Goal: Navigation & Orientation: Find specific page/section

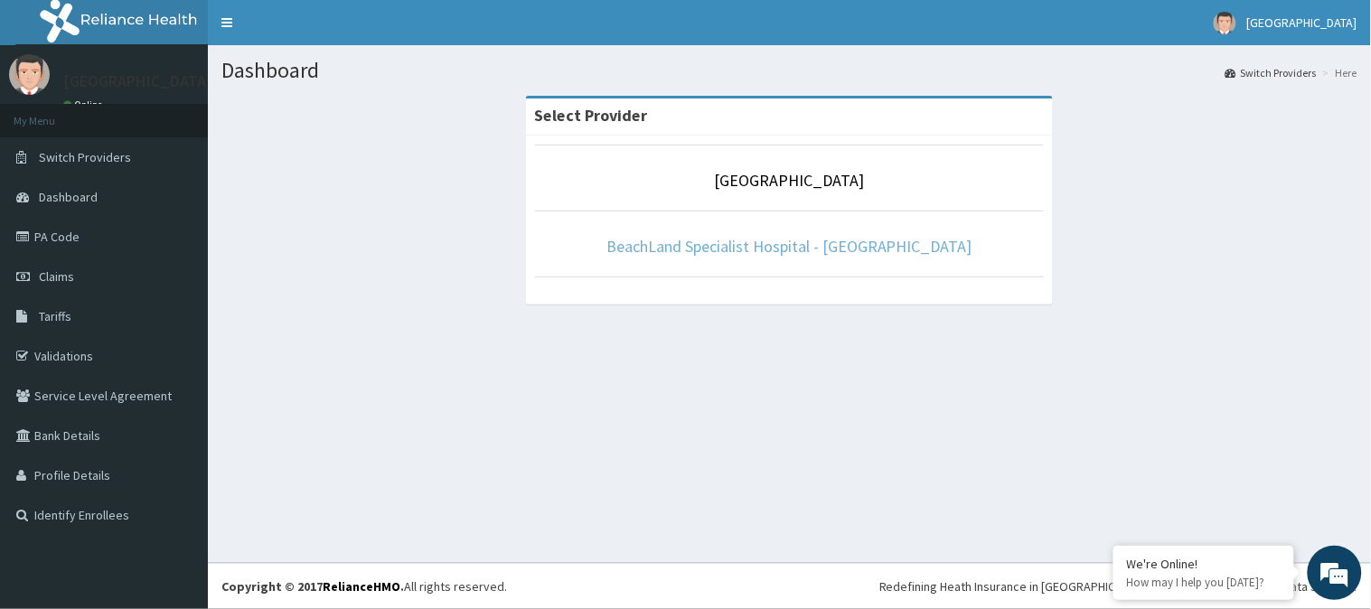
click at [800, 247] on link "BeachLand Specialist Hospital - [GEOGRAPHIC_DATA]" at bounding box center [789, 246] width 366 height 21
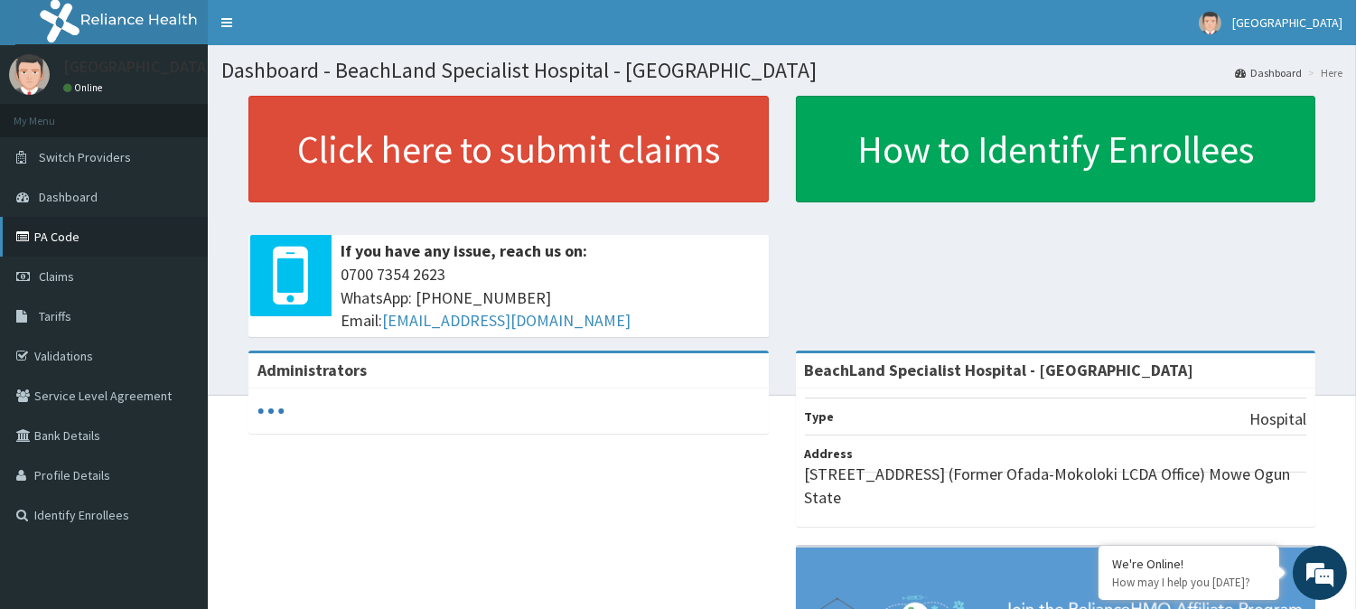
click at [81, 230] on link "PA Code" at bounding box center [104, 237] width 208 height 40
